Goal: Go to known website: Go to known website

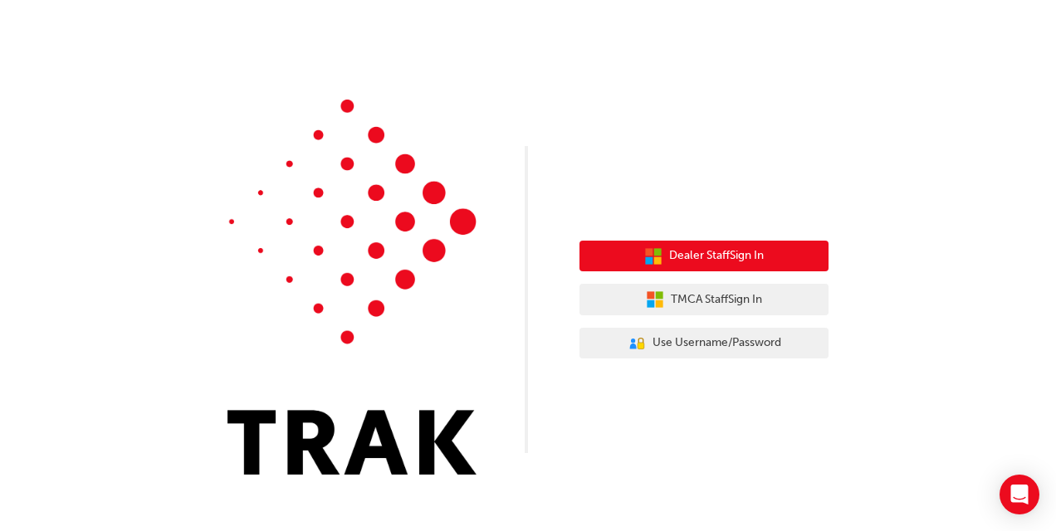
click at [747, 251] on span "Dealer Staff Sign In" at bounding box center [716, 255] width 95 height 19
